Goal: Information Seeking & Learning: Learn about a topic

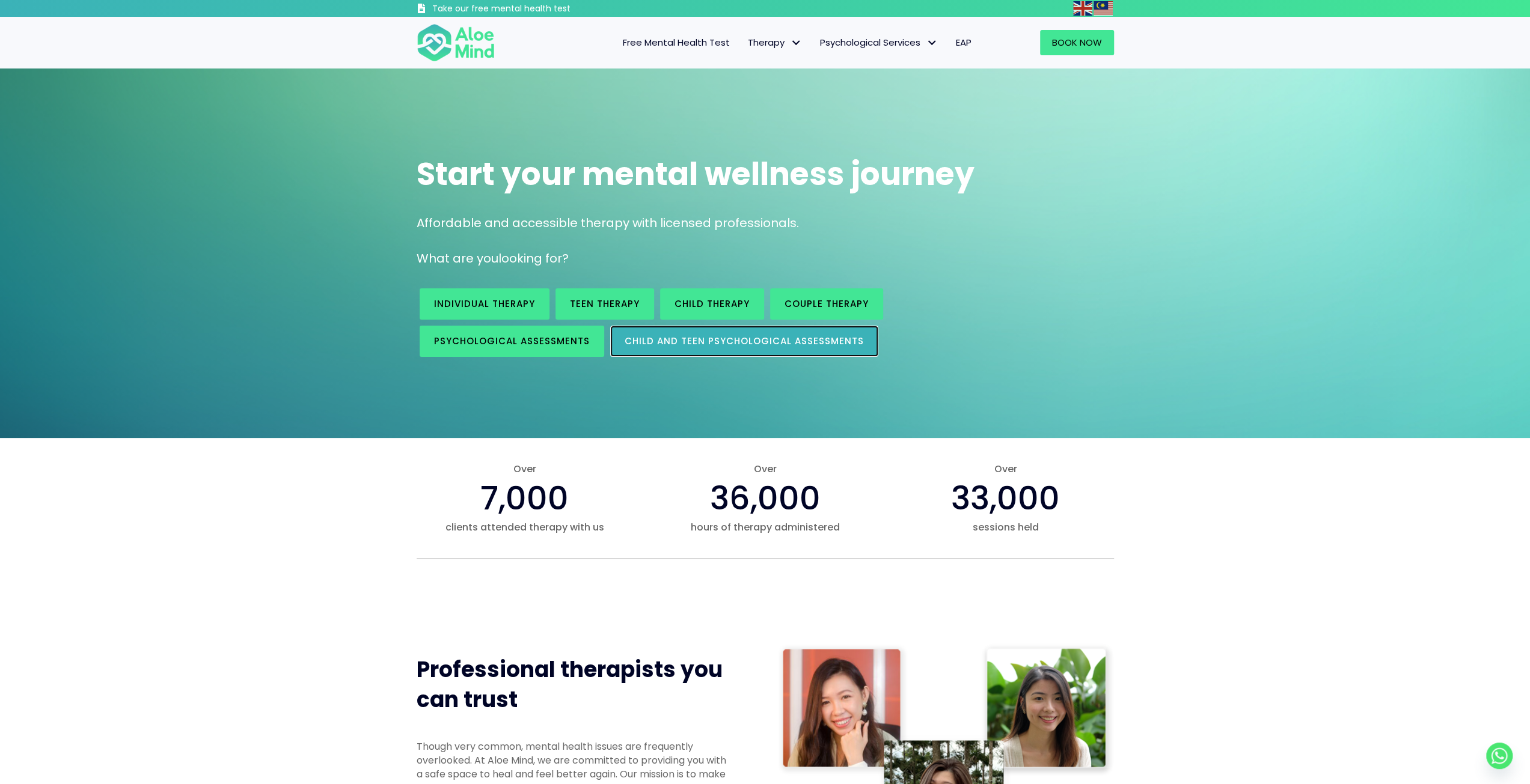
click at [647, 351] on link "Child and Teen Psychological assessments" at bounding box center [744, 342] width 268 height 31
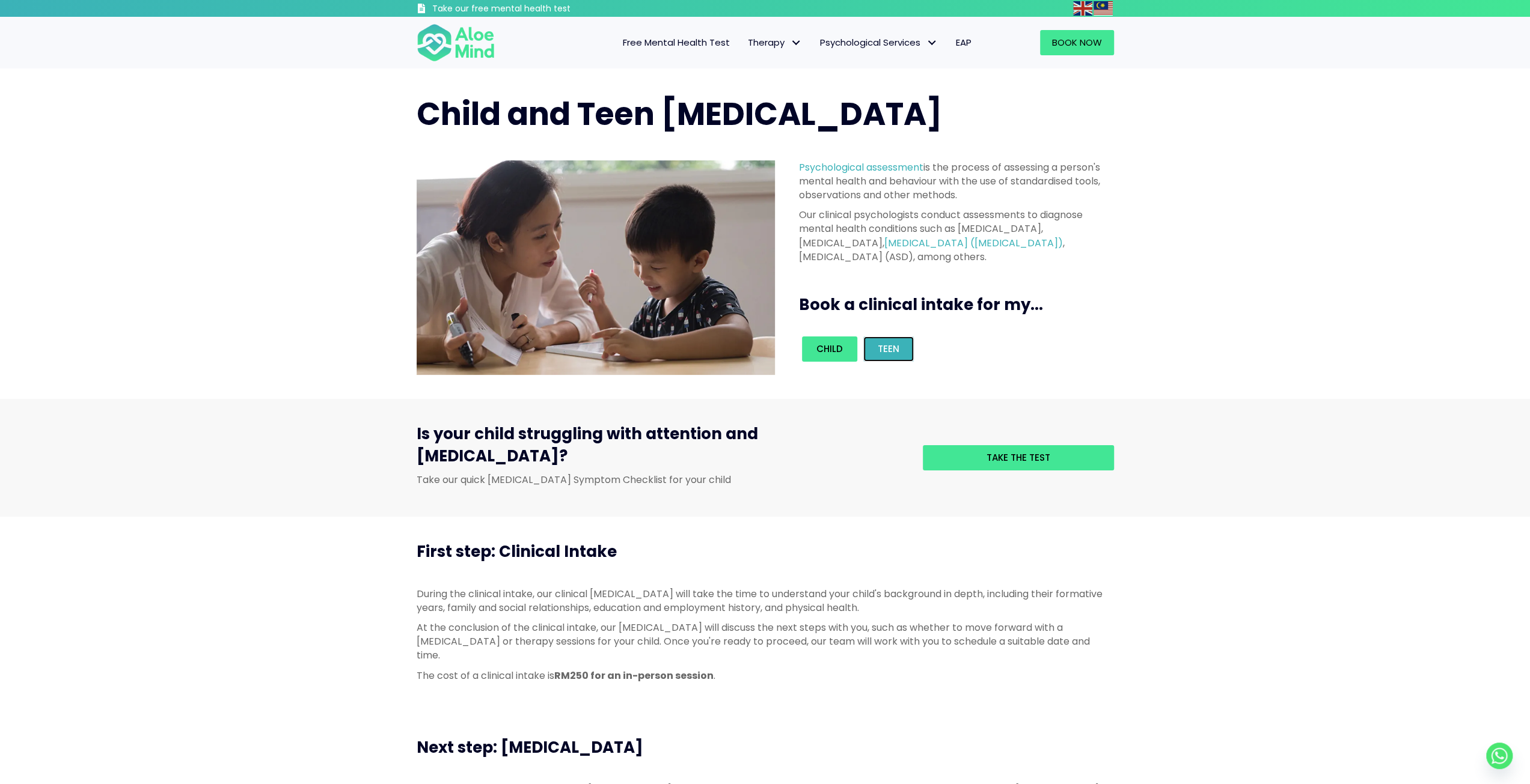
click at [895, 349] on span "Teen" at bounding box center [888, 349] width 22 height 12
click at [963, 446] on link "Take the test" at bounding box center [1018, 458] width 191 height 26
click at [841, 69] on span "Adult Psychological Assessments" at bounding box center [895, 68] width 150 height 12
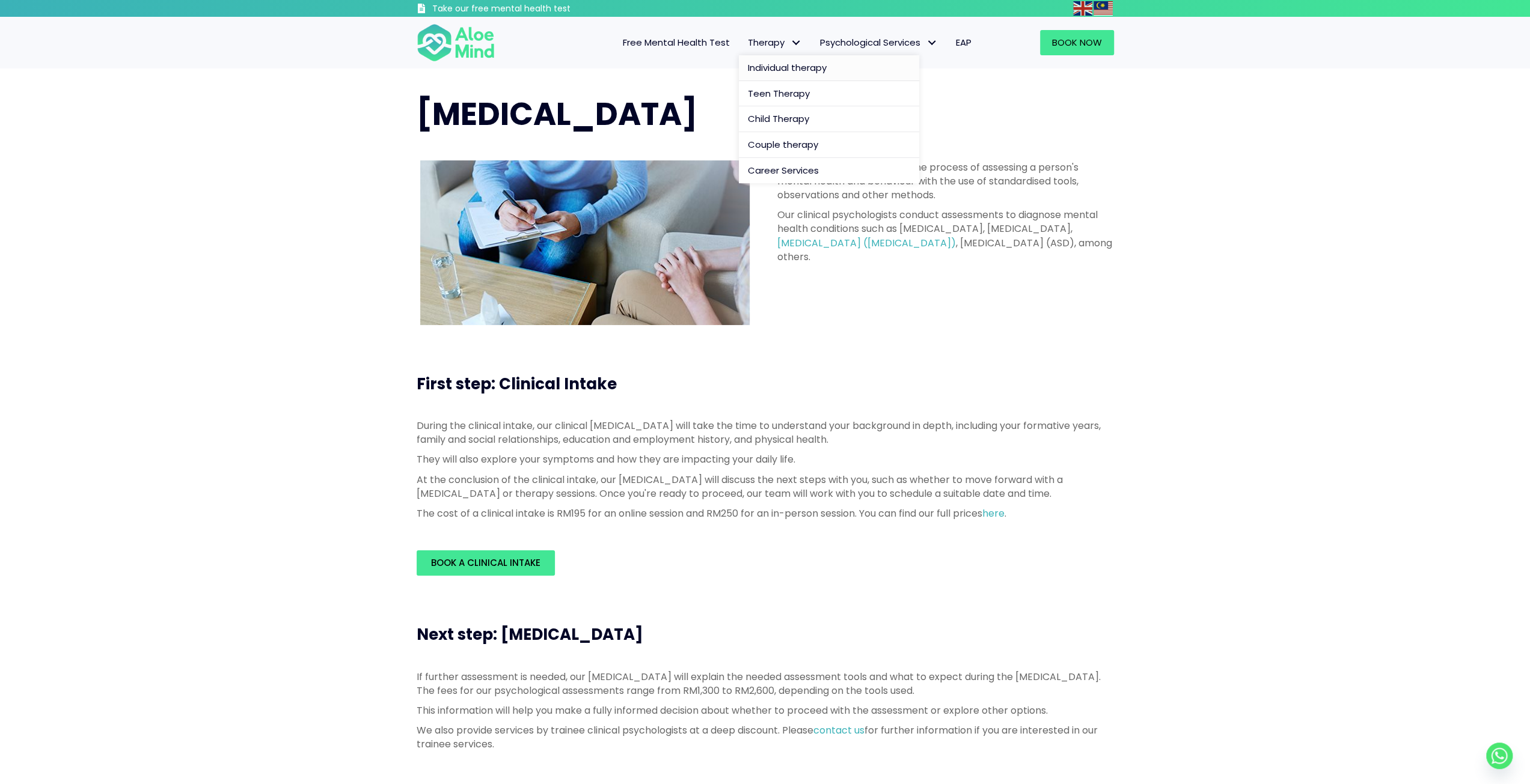
click at [766, 70] on span "Individual therapy" at bounding box center [787, 68] width 79 height 12
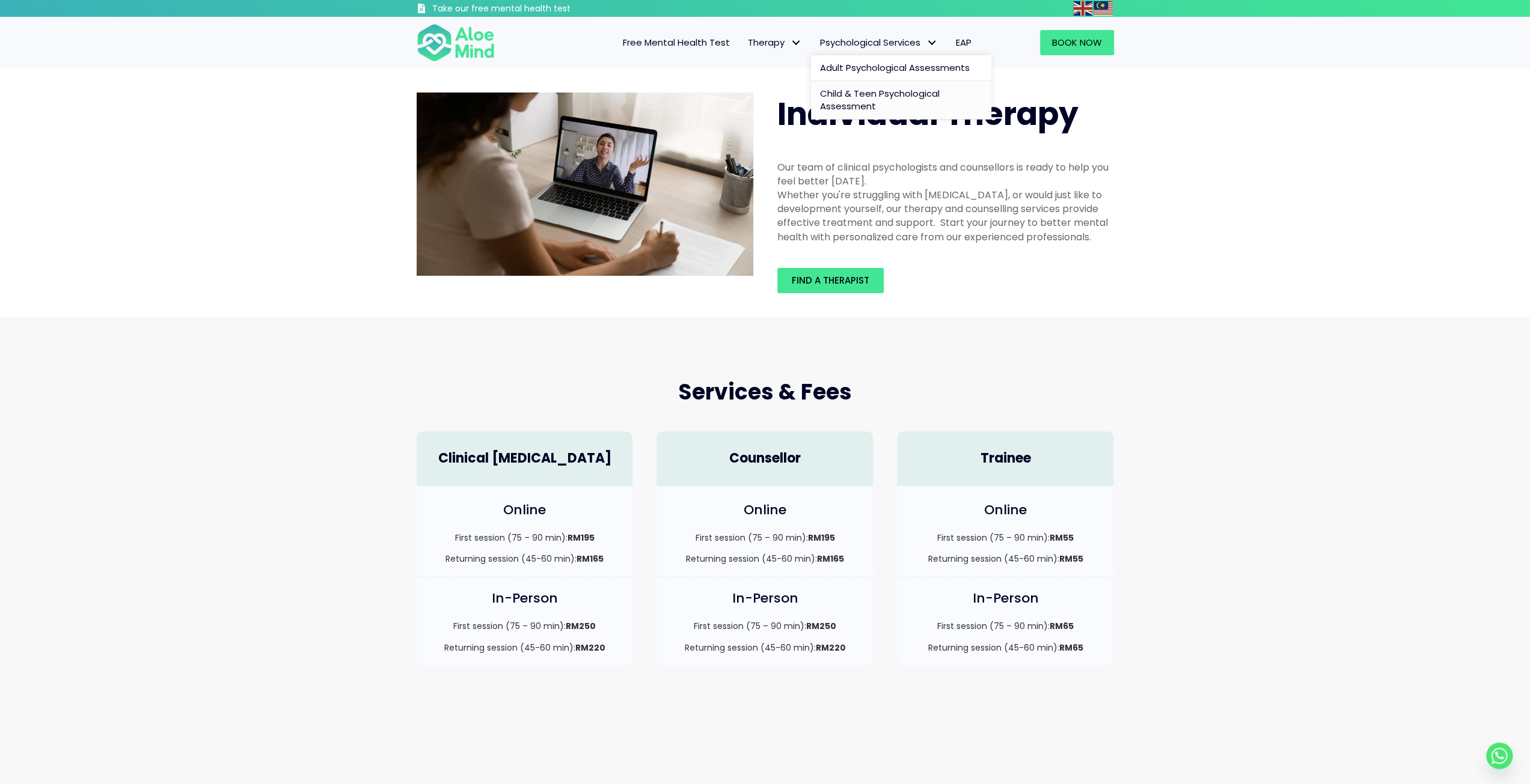
click at [840, 97] on span "Child & Teen Psychological Assessment" at bounding box center [879, 100] width 119 height 26
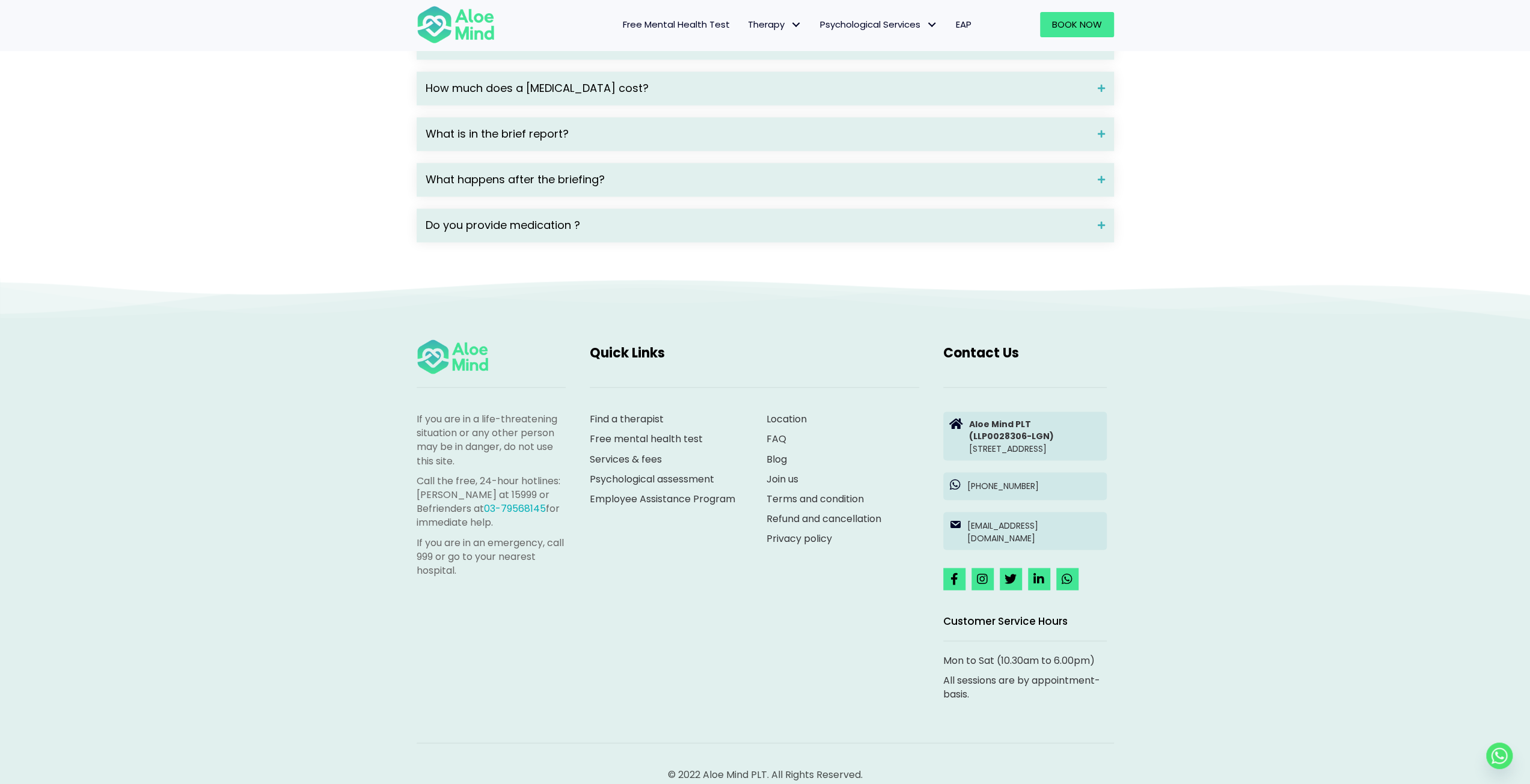
scroll to position [1923, 0]
